Goal: Use online tool/utility: Utilize a website feature to perform a specific function

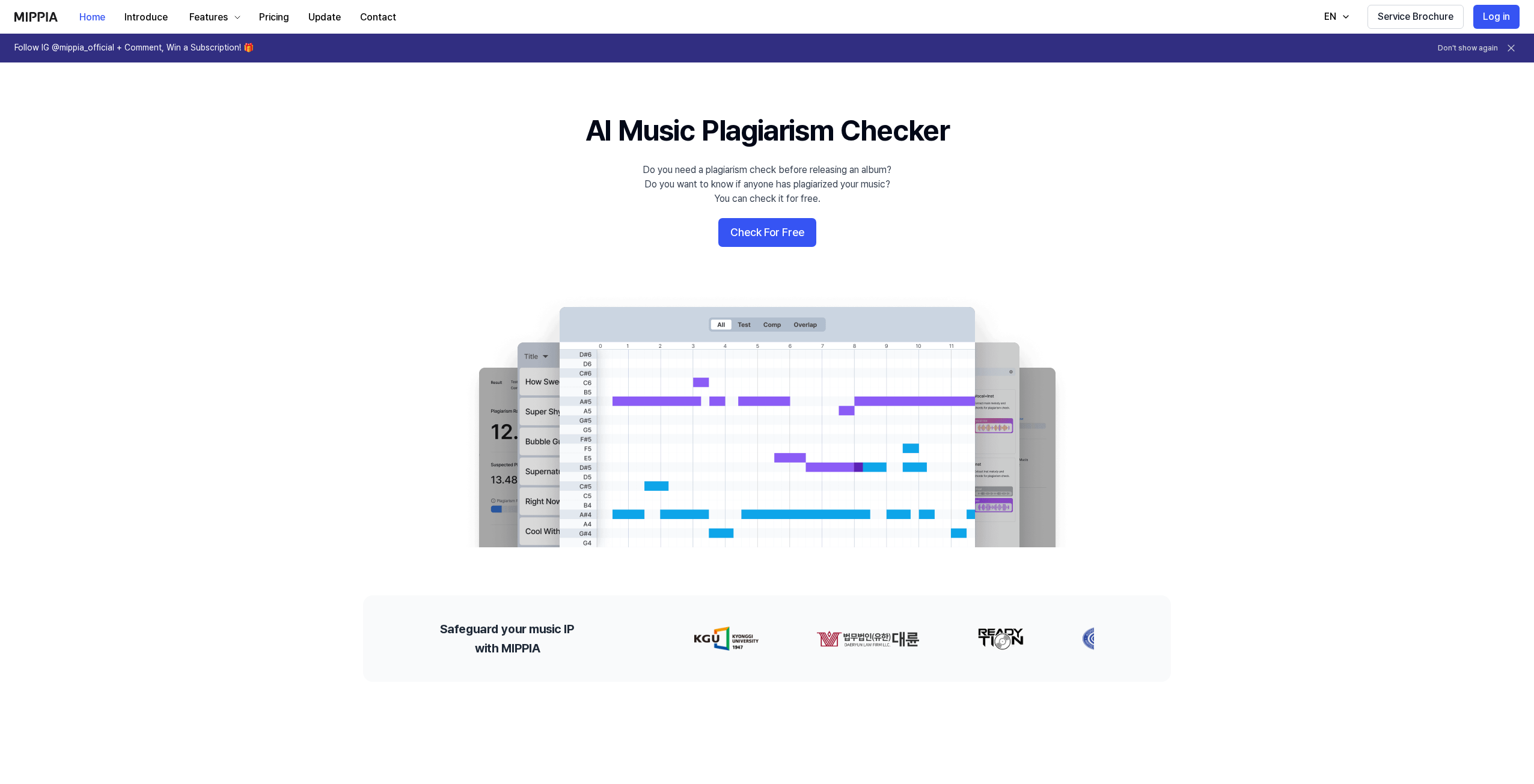
click at [764, 254] on 배너 "AI Music Plagiarism Checker Do you need a plagiarism check before releasing an …" at bounding box center [767, 329] width 866 height 437
click at [776, 244] on button "Check For Free" at bounding box center [767, 233] width 98 height 29
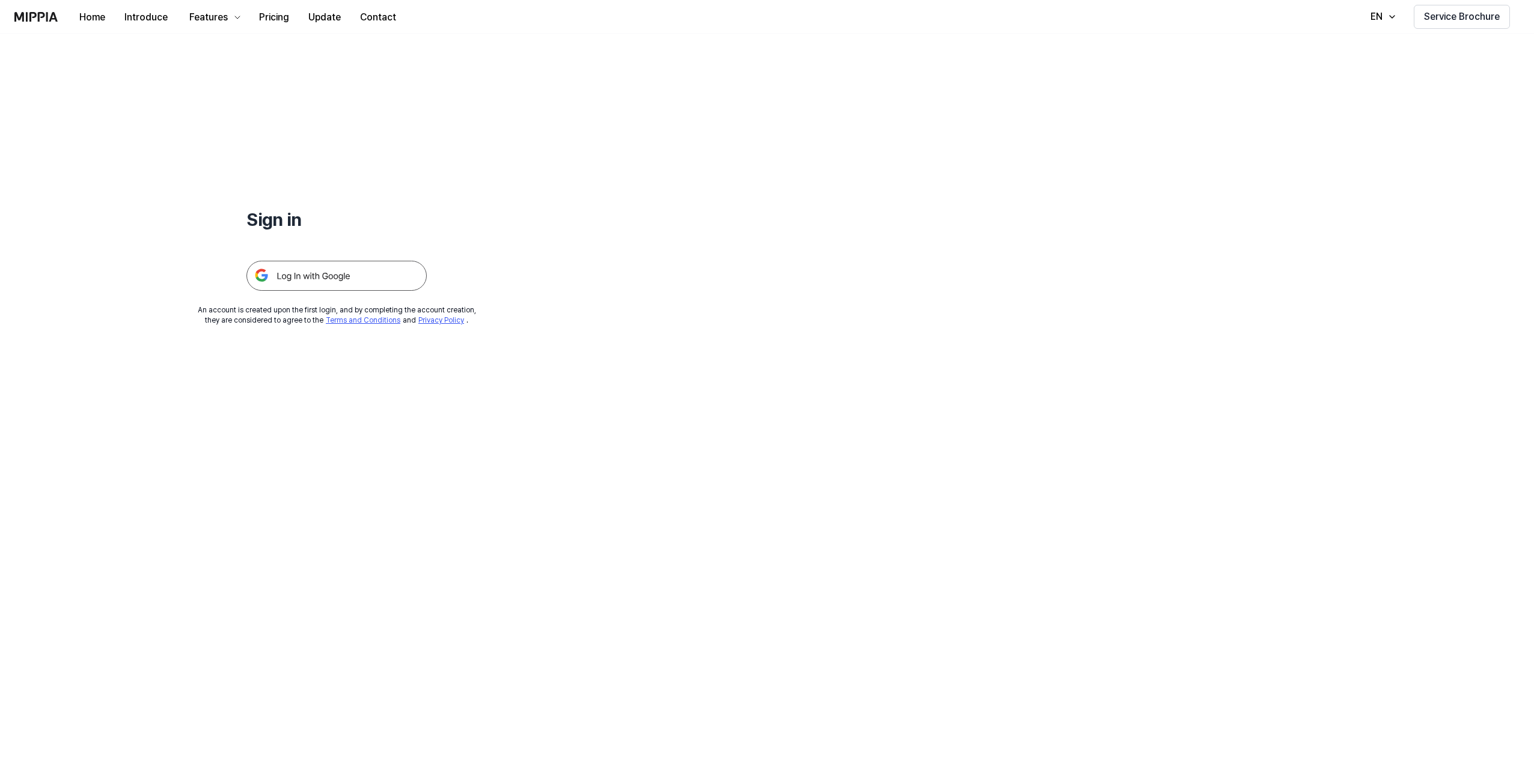
click at [380, 276] on img at bounding box center [336, 276] width 180 height 30
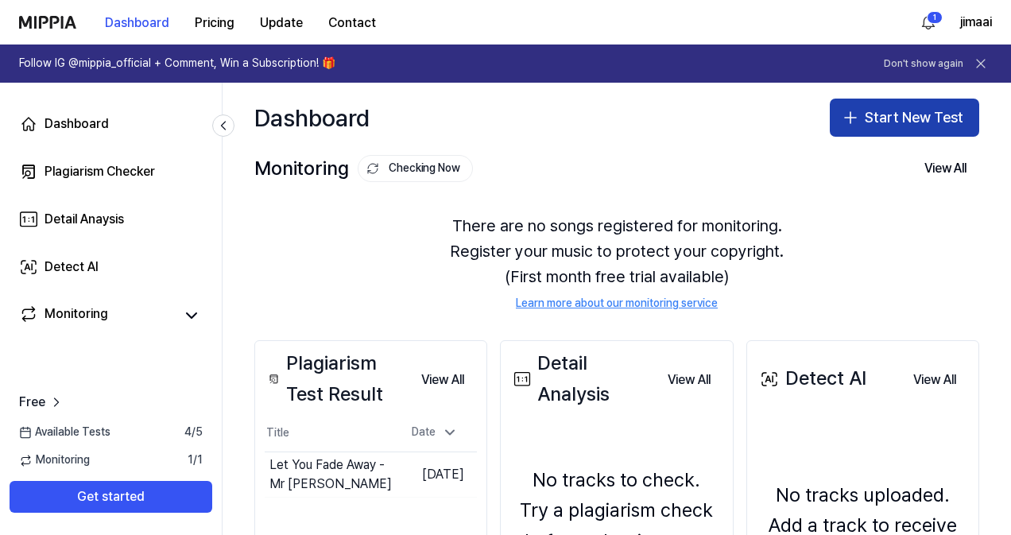
click at [907, 117] on button "Start New Test" at bounding box center [904, 118] width 149 height 38
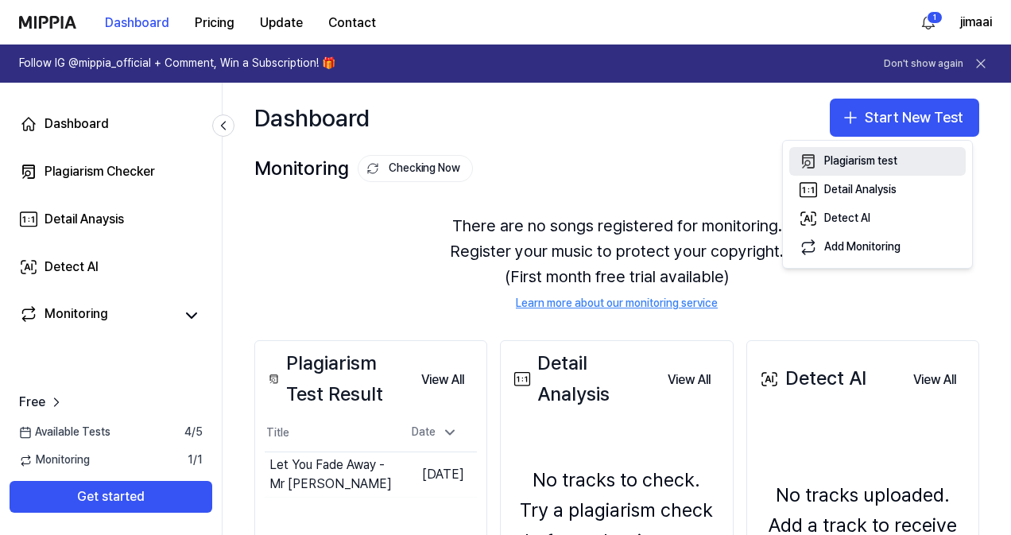
click at [843, 153] on div "Plagiarism test" at bounding box center [860, 161] width 73 height 16
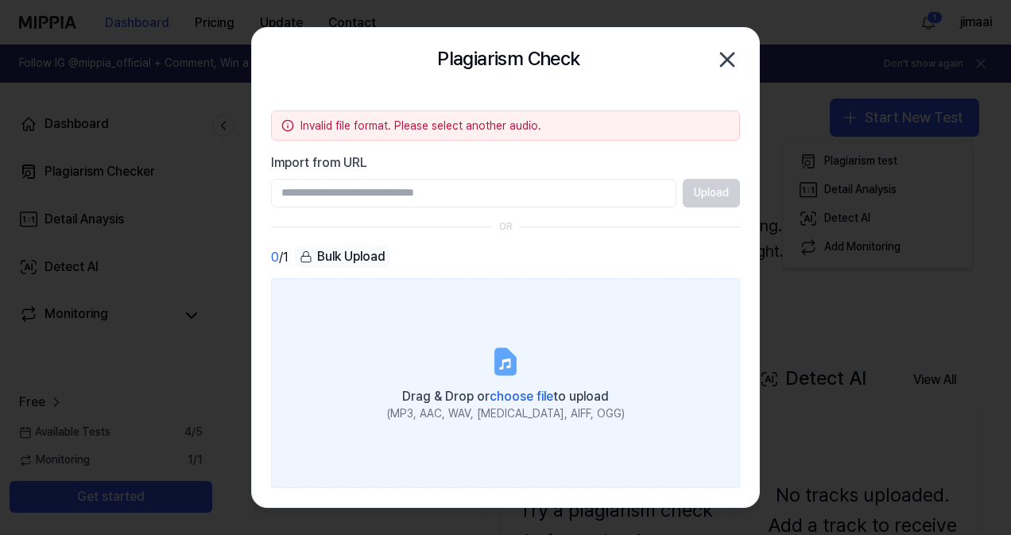
click at [521, 414] on div "(MP3, AAC, WAV, [MEDICAL_DATA], AIFF, OGG)" at bounding box center [506, 414] width 238 height 16
click at [0, 0] on input "Drag & Drop or choose file to upload (MP3, AAC, WAV, [MEDICAL_DATA], AIFF, OGG)" at bounding box center [0, 0] width 0 height 0
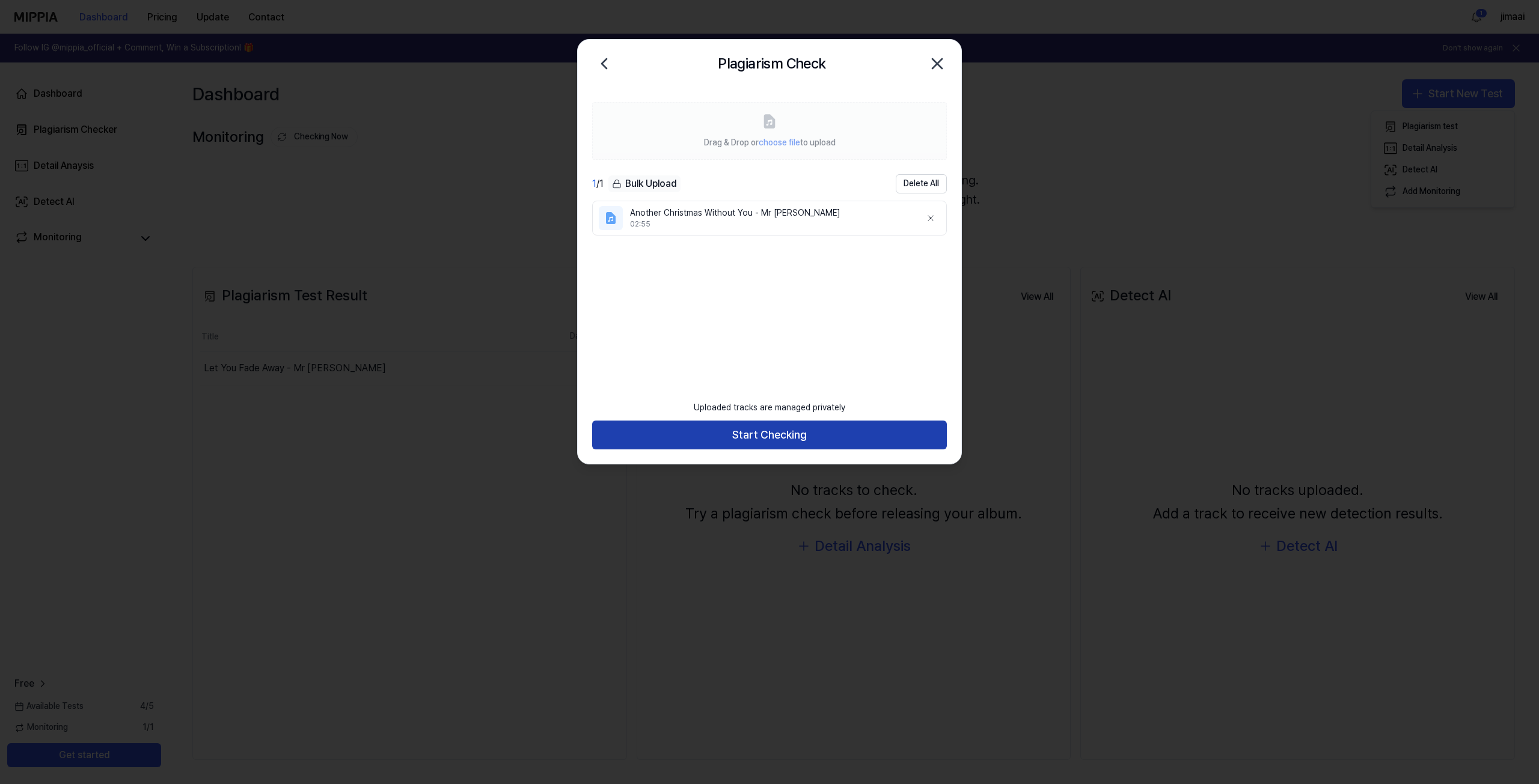
click at [762, 404] on button "Start Checking" at bounding box center [769, 435] width 355 height 29
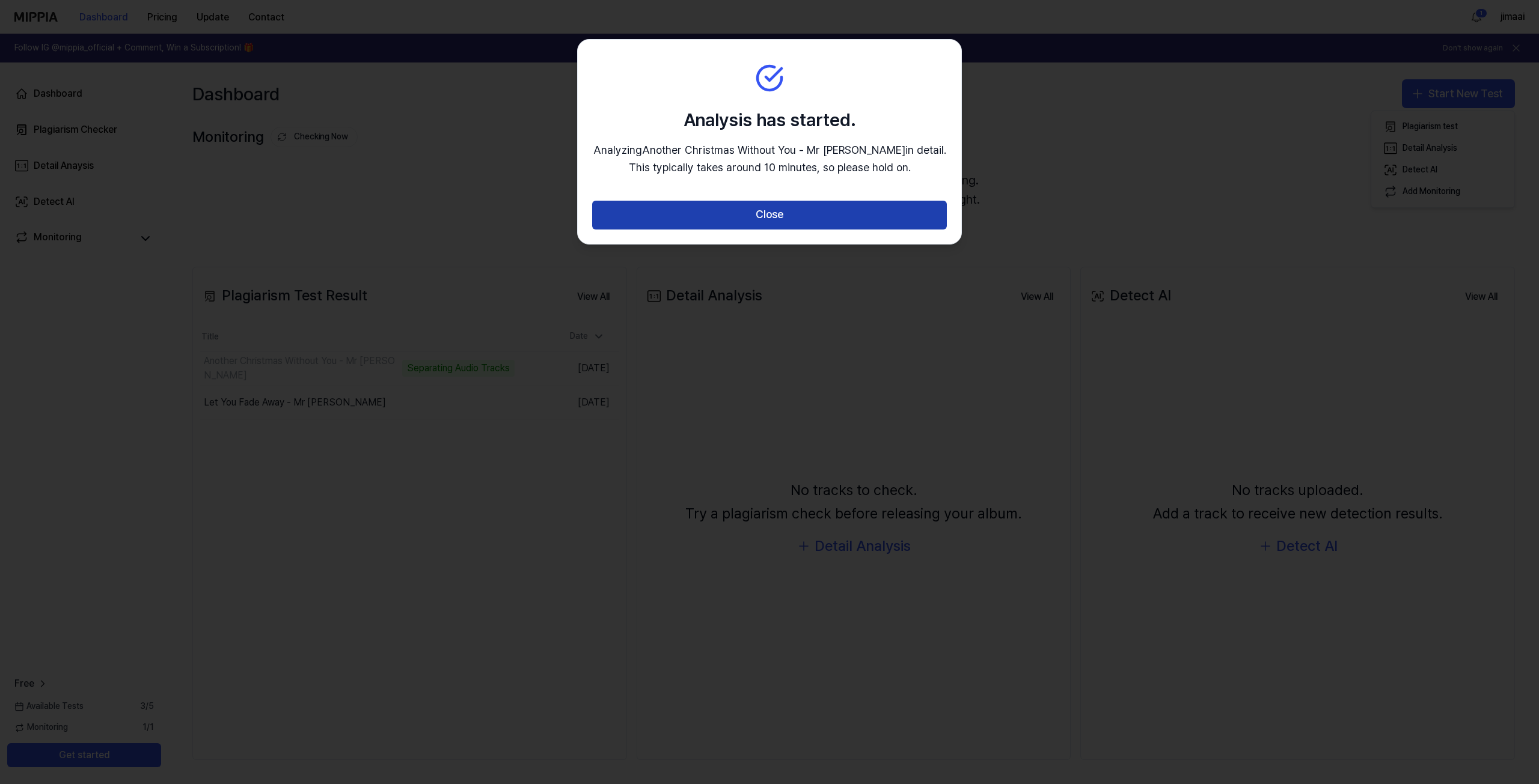
click at [728, 212] on button "Close" at bounding box center [769, 215] width 355 height 29
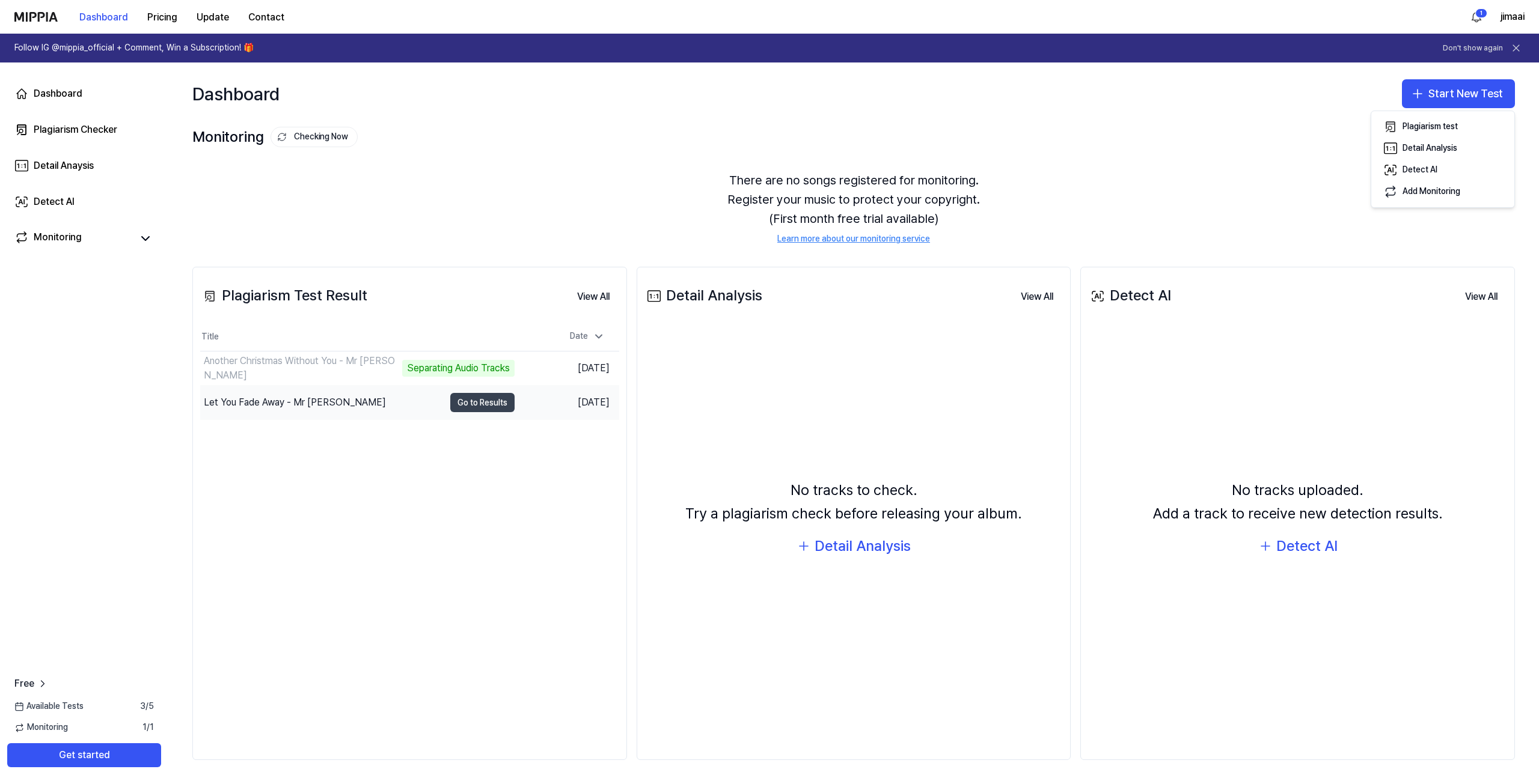
click at [473, 398] on button "Go to Results" at bounding box center [482, 402] width 64 height 19
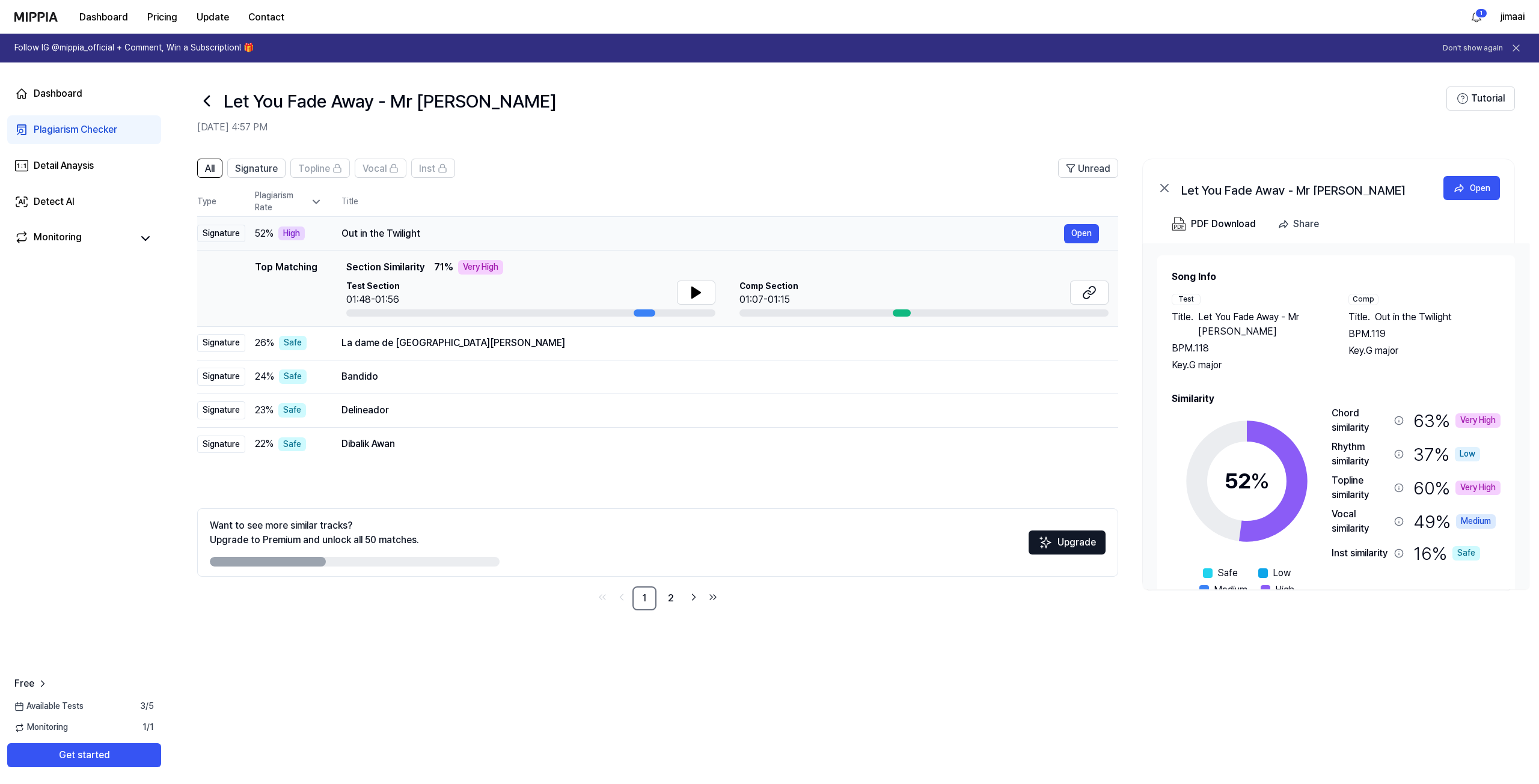
click at [436, 232] on div "Out in the Twilight" at bounding box center [702, 234] width 722 height 14
click at [764, 290] on icon at bounding box center [1089, 293] width 14 height 14
click at [76, 85] on link "Dashboard" at bounding box center [84, 94] width 154 height 29
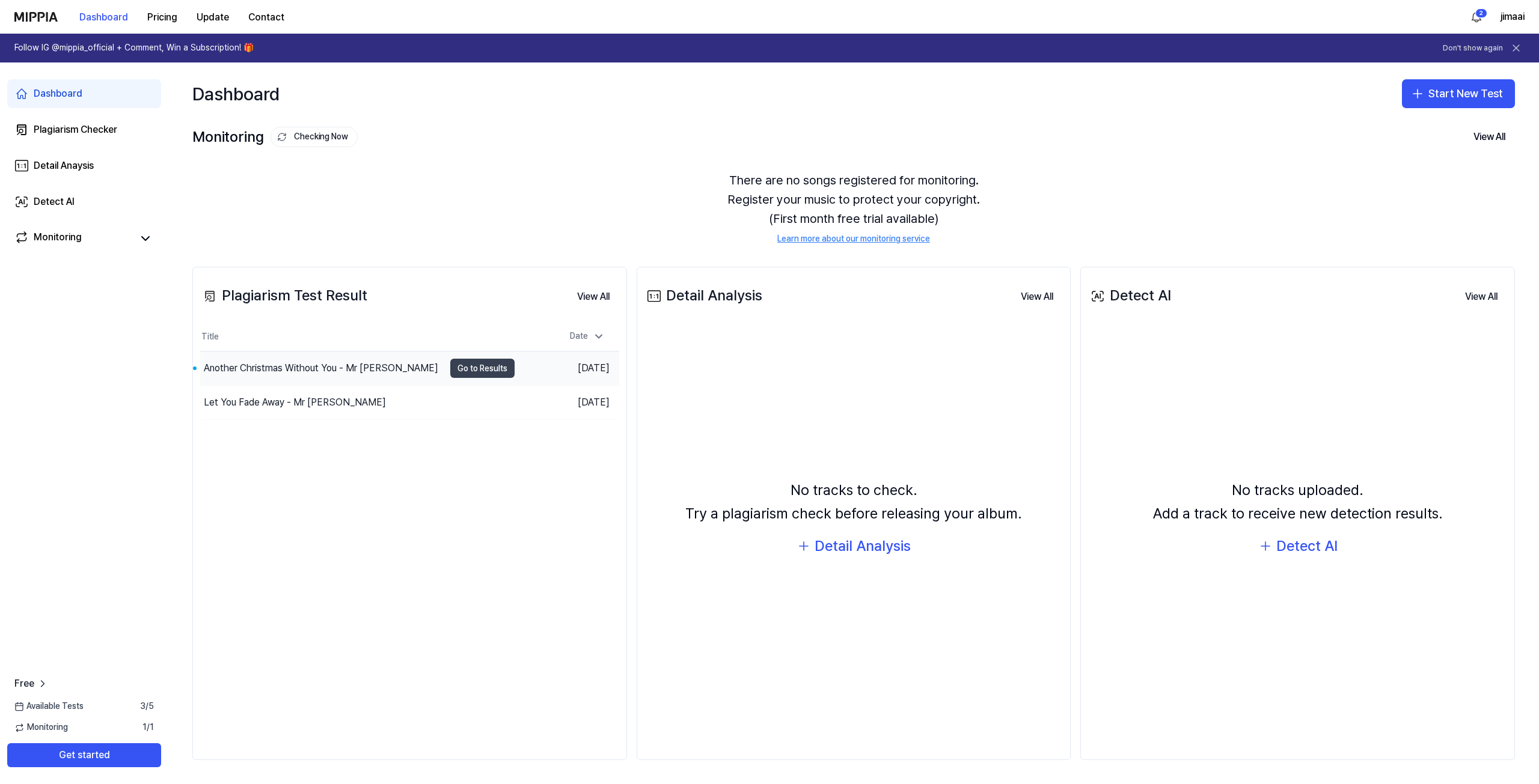
click at [470, 372] on button "Go to Results" at bounding box center [482, 368] width 64 height 19
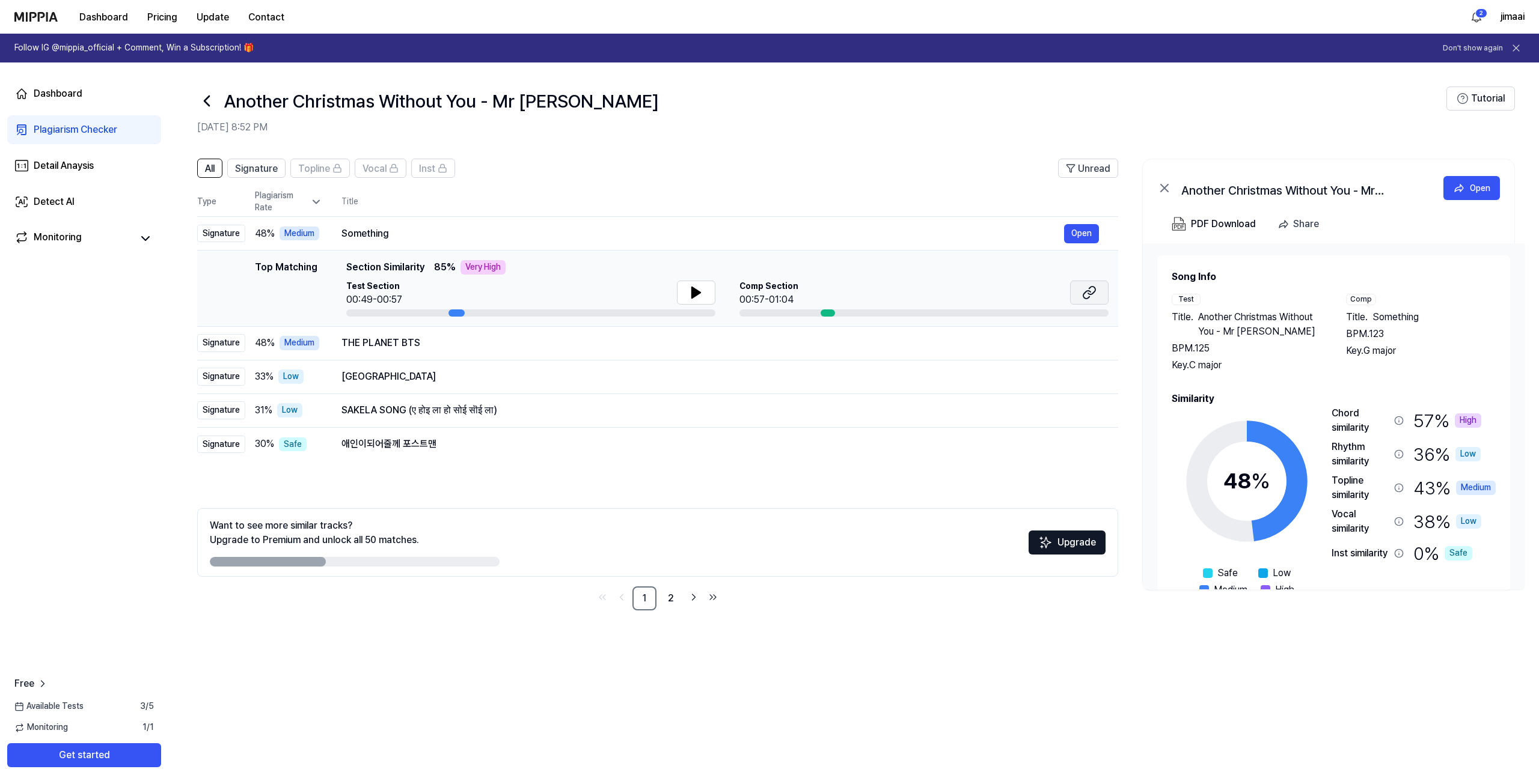
click at [764, 284] on button at bounding box center [1089, 293] width 39 height 24
